Goal: Find specific page/section: Find specific page/section

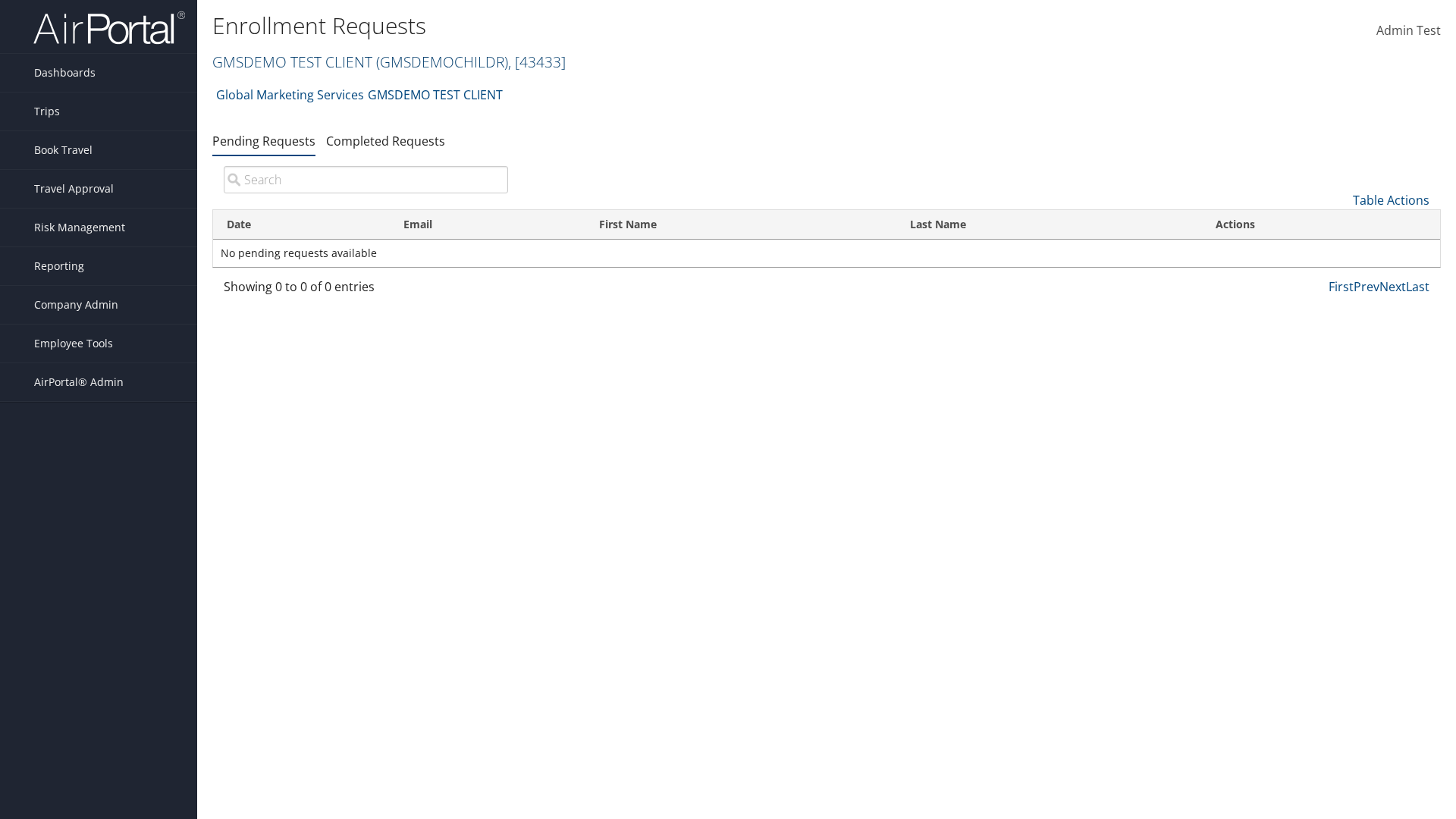
click at [292, 62] on link "GMSDEMO TEST CLIENT ( GMSDEMOCHILDR ) , [ 43433 ]" at bounding box center [389, 62] width 353 height 21
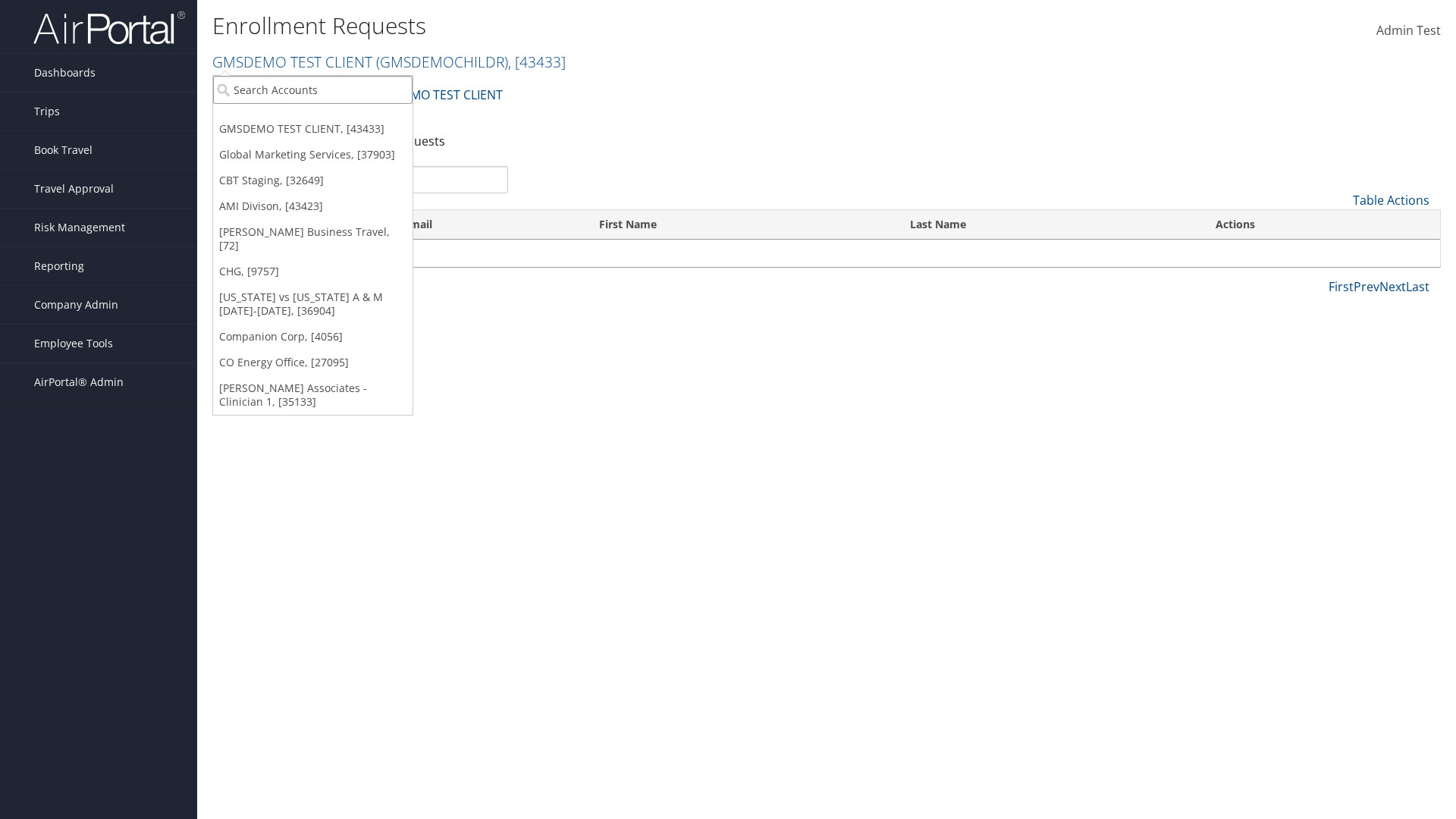
click at [312, 89] on input "search" at bounding box center [312, 89] width 200 height 28
type input "GMSDEMO Test"
click at [354, 117] on div "GMSDEMO TEST CLIENT (GMSDEMOCHILDR), [43433]" at bounding box center [355, 118] width 299 height 14
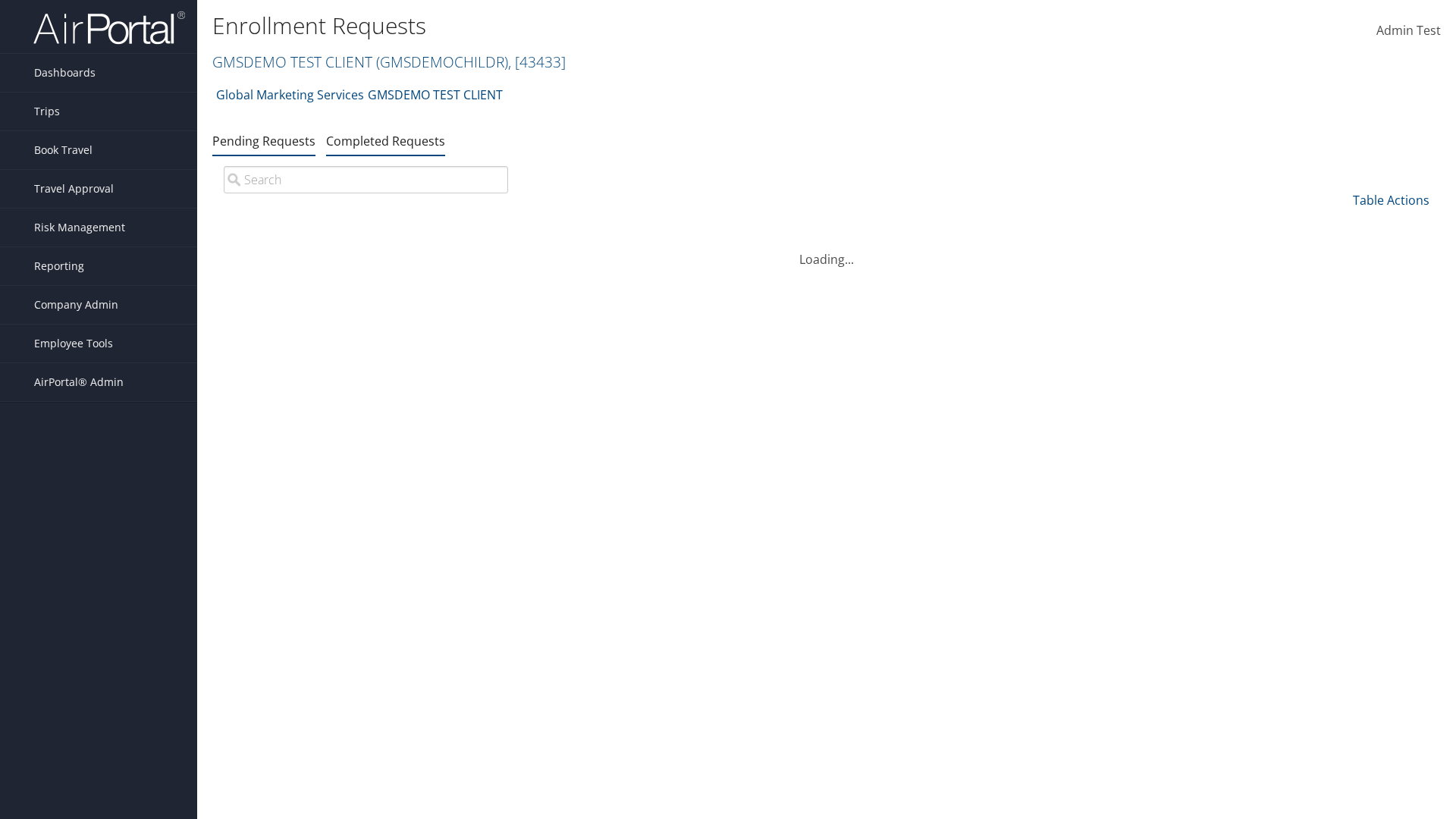
click at [386, 140] on link "Completed Requests" at bounding box center [386, 141] width 119 height 17
